Goal: Find specific page/section: Find specific page/section

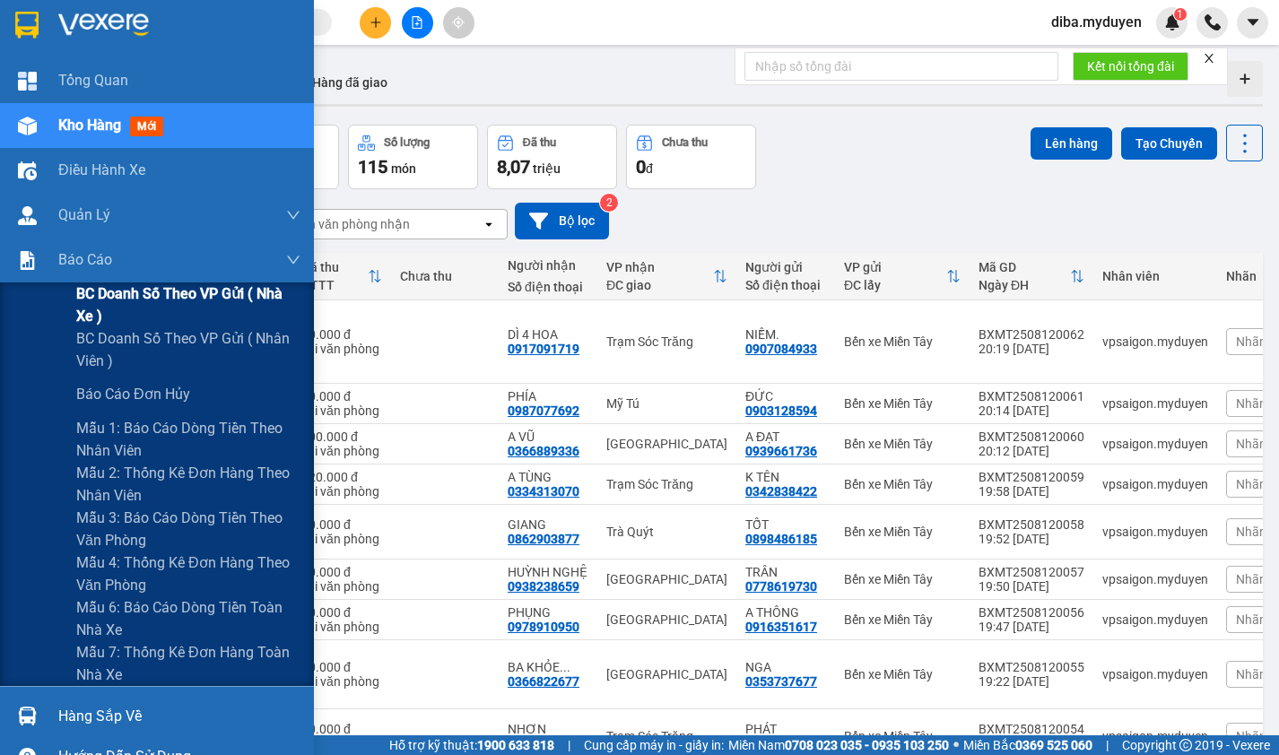
drag, startPoint x: 89, startPoint y: 290, endPoint x: 292, endPoint y: 348, distance: 211.8
click at [90, 290] on span "BC doanh số theo VP gửi ( nhà xe )" at bounding box center [188, 305] width 224 height 45
